Goal: Task Accomplishment & Management: Manage account settings

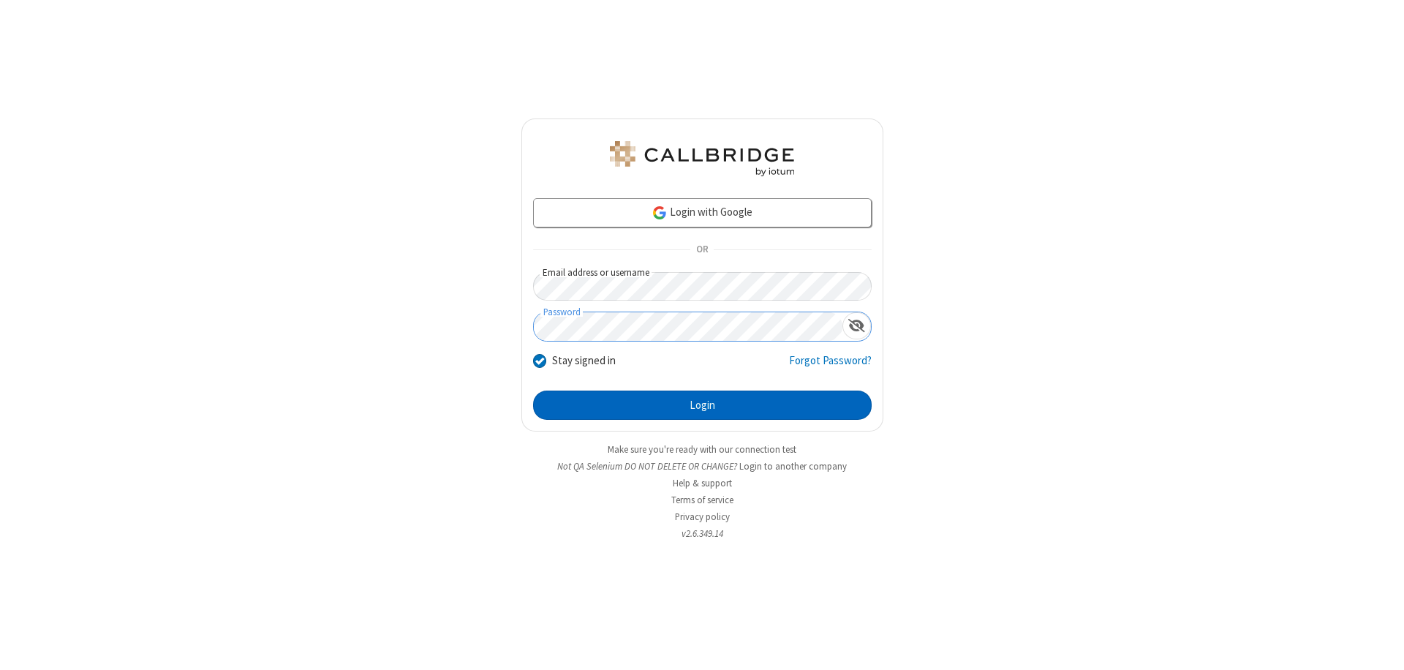
click at [702, 405] on button "Login" at bounding box center [702, 404] width 339 height 29
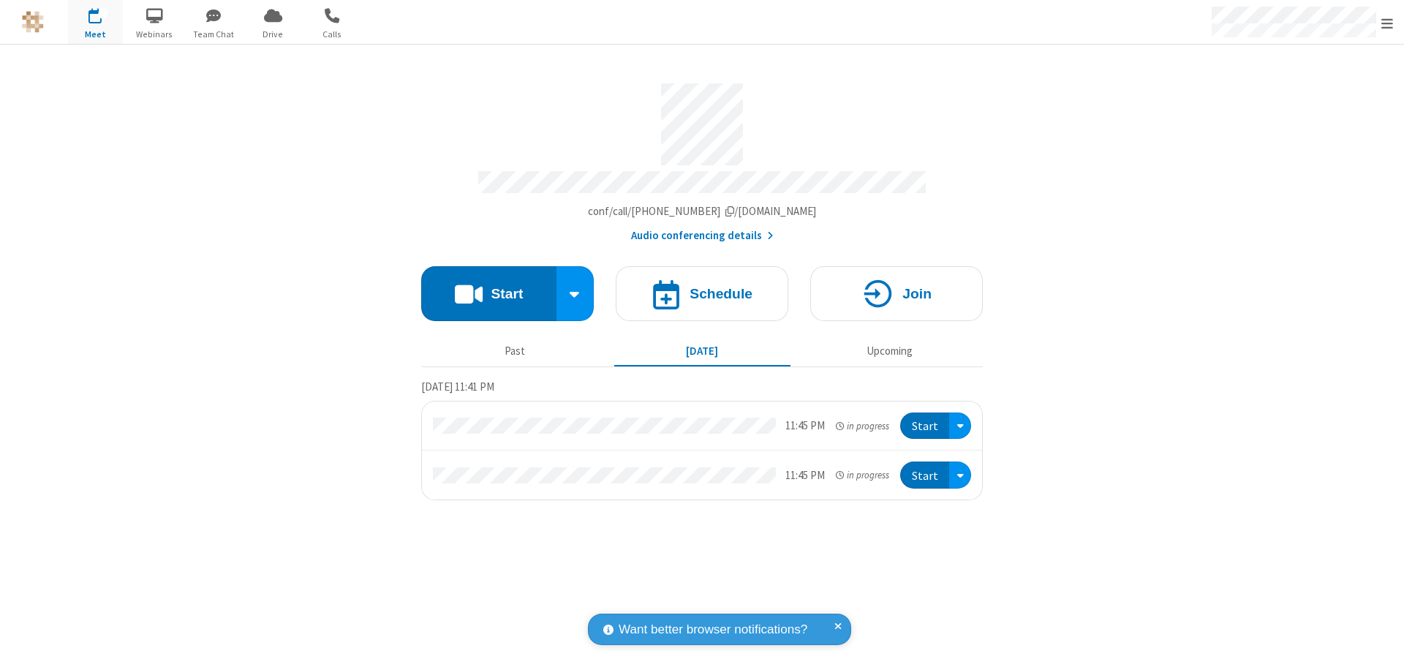
click at [1387, 23] on span "Open menu" at bounding box center [1387, 23] width 12 height 15
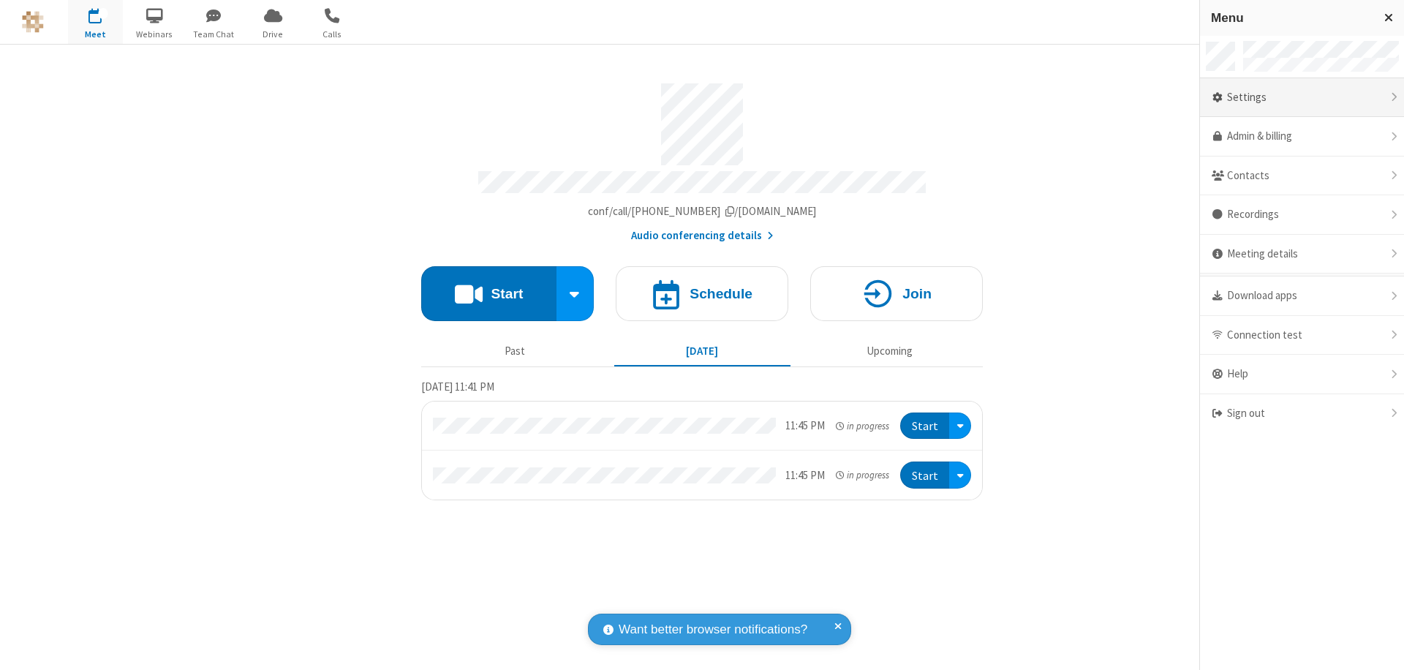
click at [1301, 97] on div "Settings" at bounding box center [1302, 97] width 204 height 39
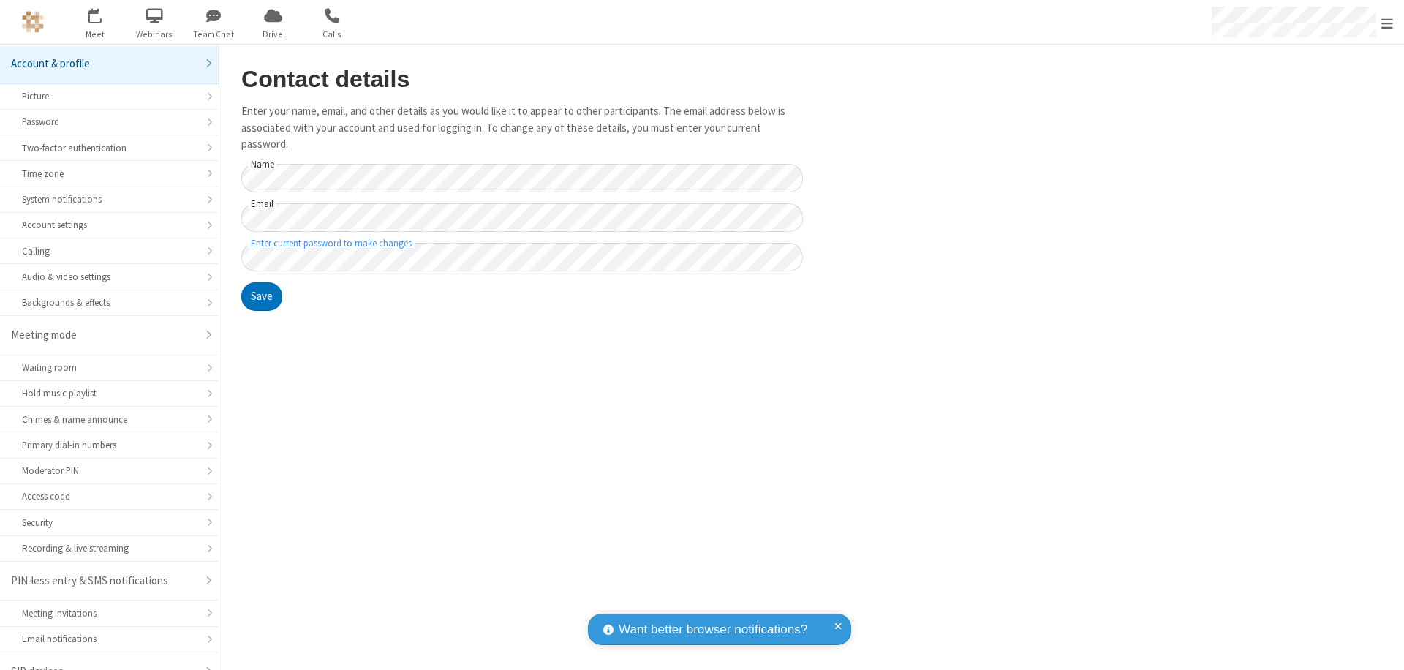
scroll to position [20, 0]
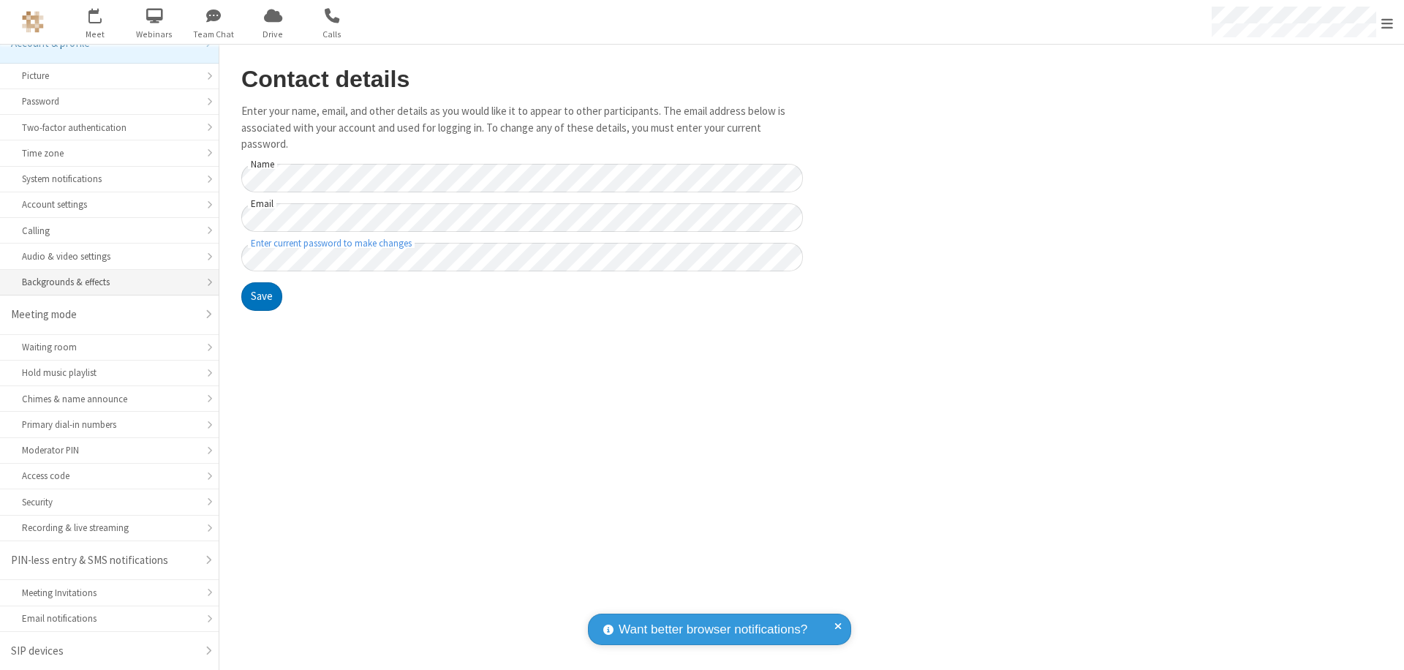
click at [104, 282] on div "Backgrounds & effects" at bounding box center [109, 282] width 175 height 14
